Goal: Complete application form

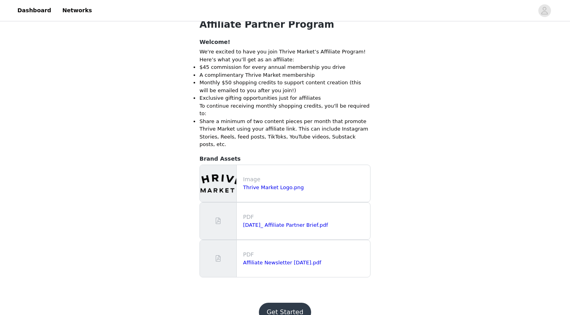
scroll to position [226, 0]
click at [293, 303] on button "Get Started" at bounding box center [285, 312] width 53 height 19
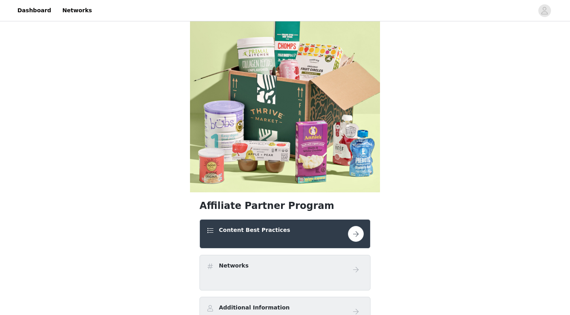
scroll to position [19, 0]
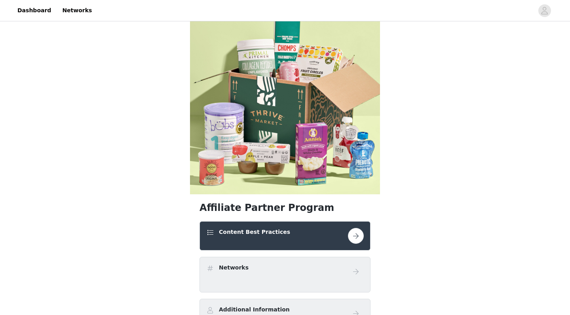
click at [357, 236] on button "button" at bounding box center [356, 236] width 16 height 16
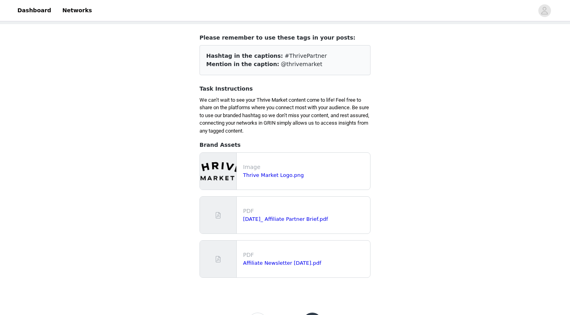
scroll to position [41, 0]
click at [287, 172] on link "Thrive Market Logo.png" at bounding box center [273, 175] width 61 height 6
click at [314, 217] on link "[DATE]_ Affiliate Partner Brief.pdf" at bounding box center [285, 218] width 85 height 6
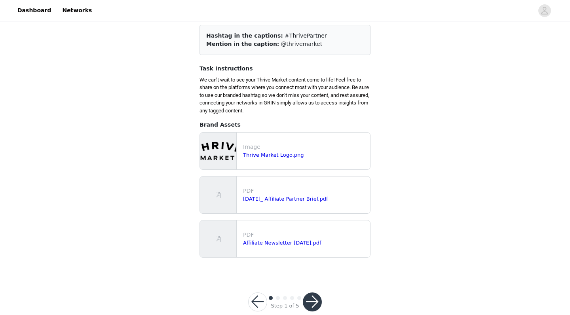
scroll to position [65, 0]
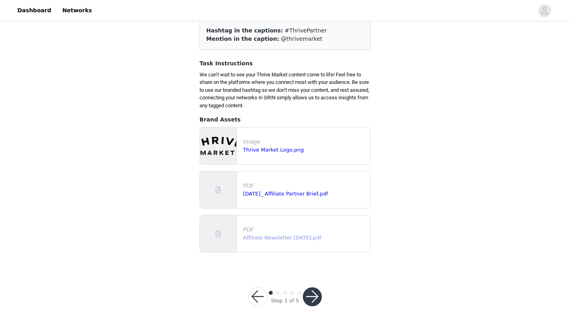
click at [320, 236] on link "Affiliate Newsletter [DATE].pdf" at bounding box center [282, 238] width 78 height 6
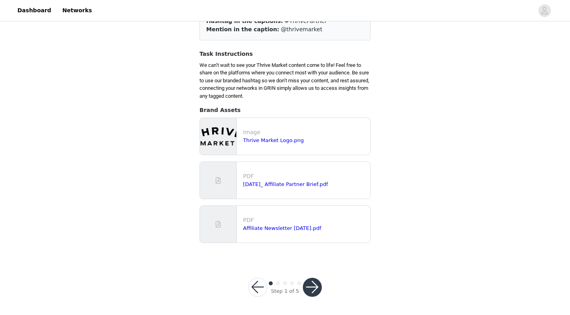
scroll to position [74, 0]
click at [315, 286] on button "button" at bounding box center [312, 287] width 19 height 19
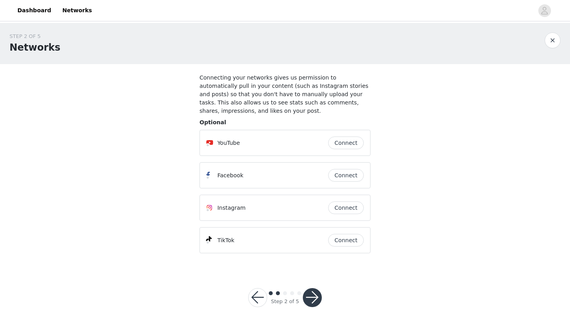
click at [349, 174] on button "Connect" at bounding box center [346, 175] width 36 height 13
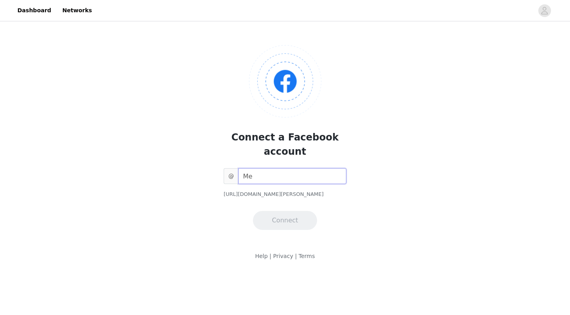
type input "M"
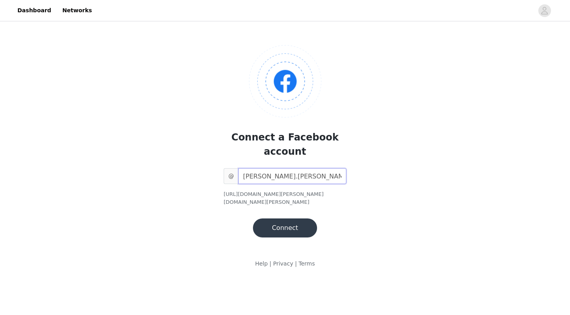
type input "[PERSON_NAME].[PERSON_NAME]"
click at [289, 219] on button "Connect" at bounding box center [285, 228] width 64 height 19
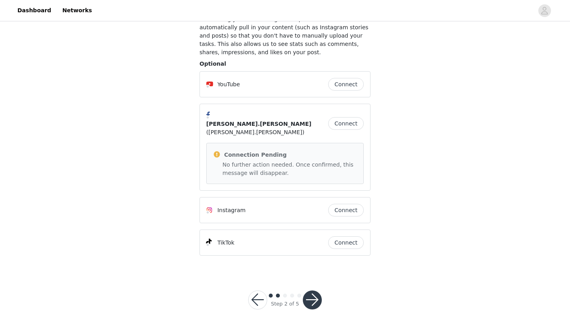
scroll to position [58, 0]
click at [353, 204] on button "Connect" at bounding box center [346, 210] width 36 height 13
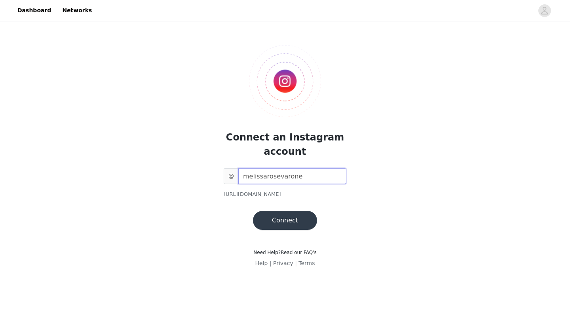
type input "melissarosevarone"
click at [285, 218] on button "Connect" at bounding box center [285, 220] width 64 height 19
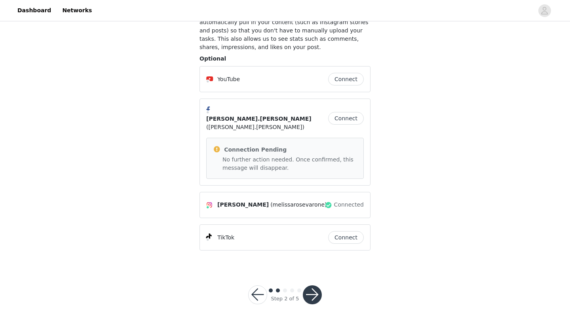
scroll to position [62, 0]
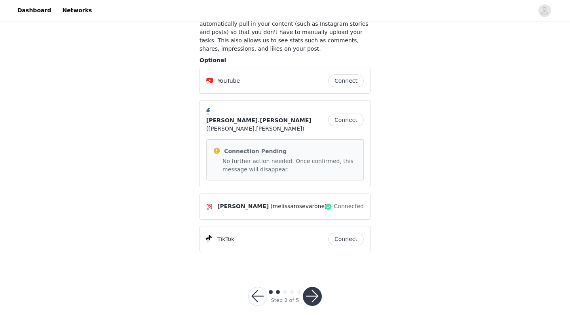
click at [345, 233] on button "Connect" at bounding box center [346, 239] width 36 height 13
click at [314, 291] on button "button" at bounding box center [312, 300] width 19 height 19
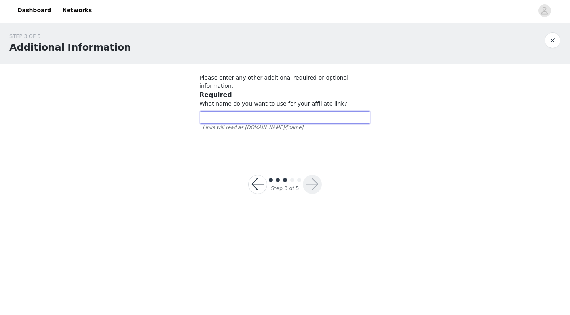
click at [312, 112] on input "text" at bounding box center [285, 117] width 171 height 13
type input "melissarosevarone"
click at [315, 179] on button "button" at bounding box center [312, 184] width 19 height 19
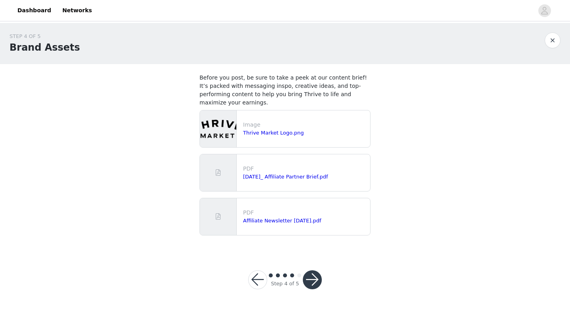
click at [313, 278] on button "button" at bounding box center [312, 280] width 19 height 19
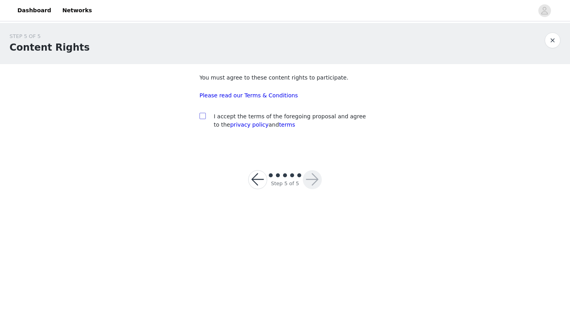
click at [201, 117] on input "checkbox" at bounding box center [203, 116] width 6 height 6
checkbox input "true"
click at [314, 181] on button "button" at bounding box center [312, 179] width 19 height 19
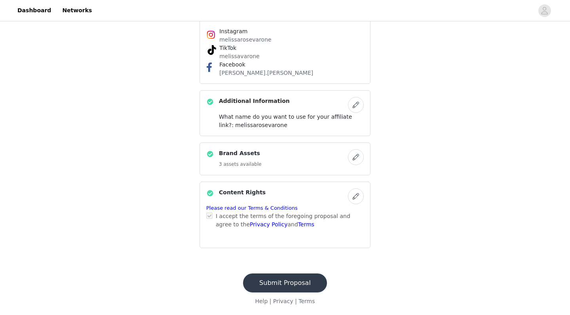
scroll to position [284, 0]
click at [308, 283] on button "Submit Proposal" at bounding box center [285, 283] width 84 height 19
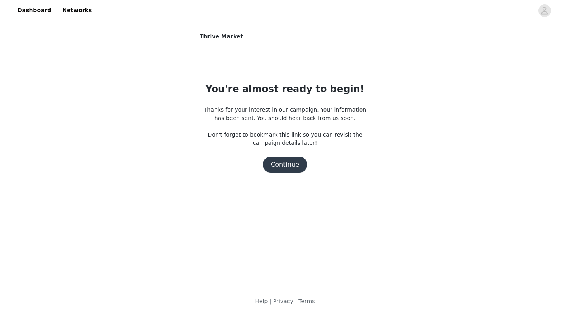
click at [290, 167] on button "Continue" at bounding box center [285, 165] width 44 height 16
